Goal: Transaction & Acquisition: Book appointment/travel/reservation

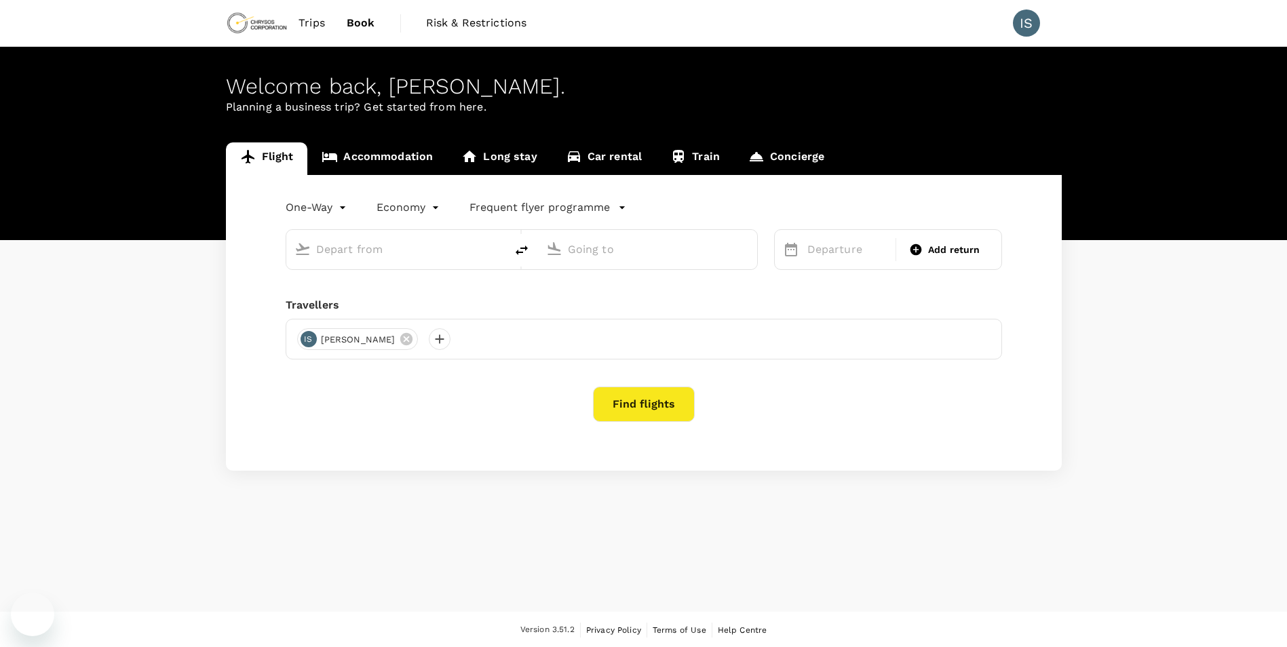
type input "roundtrip"
type input "Windhoek [PERSON_NAME] Intl (WDH)"
type input "OR Tambo Intl (JNB)"
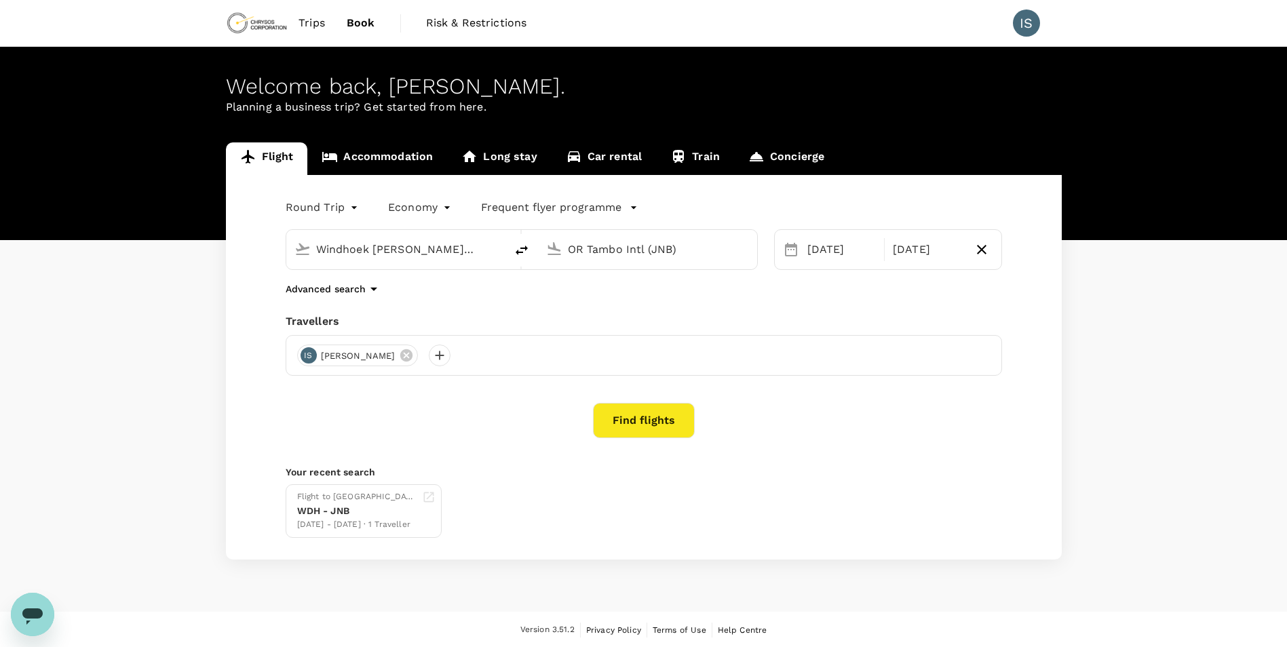
click at [305, 24] on span "Trips" at bounding box center [312, 23] width 26 height 16
